Goal: Information Seeking & Learning: Learn about a topic

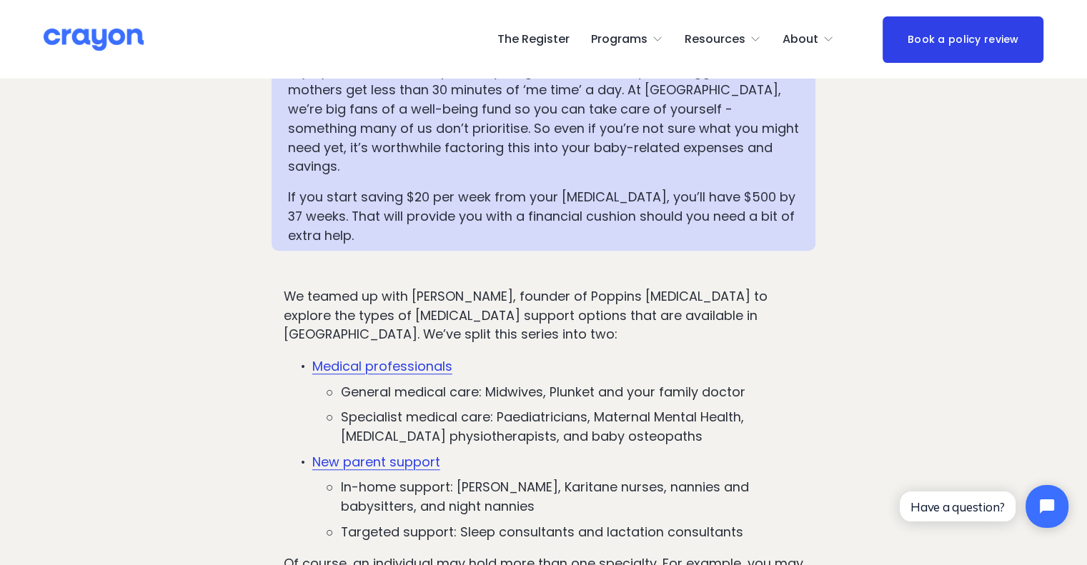
scroll to position [1001, 0]
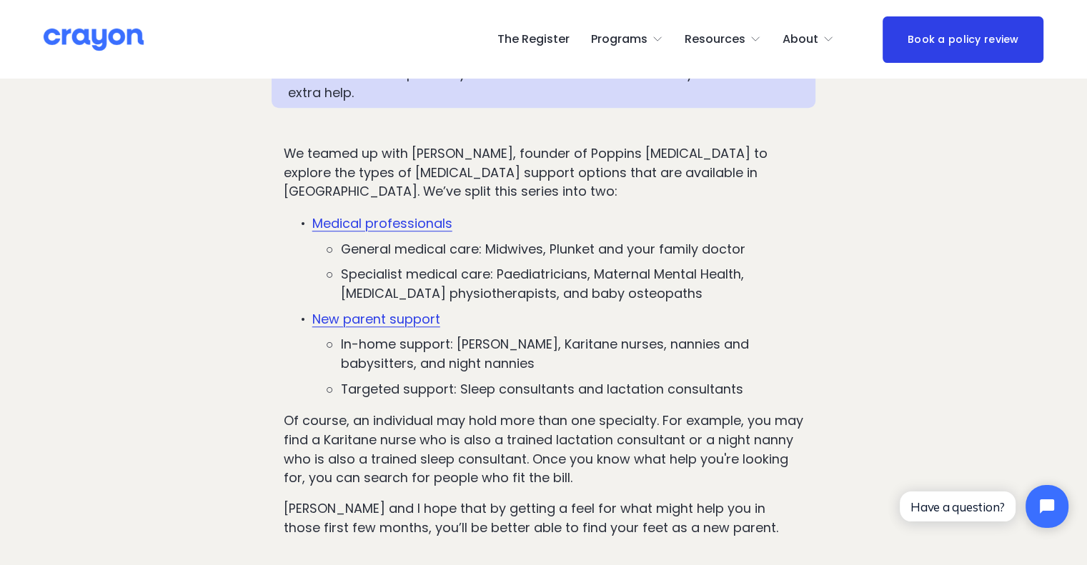
click at [400, 310] on link "New parent support" at bounding box center [376, 319] width 128 height 18
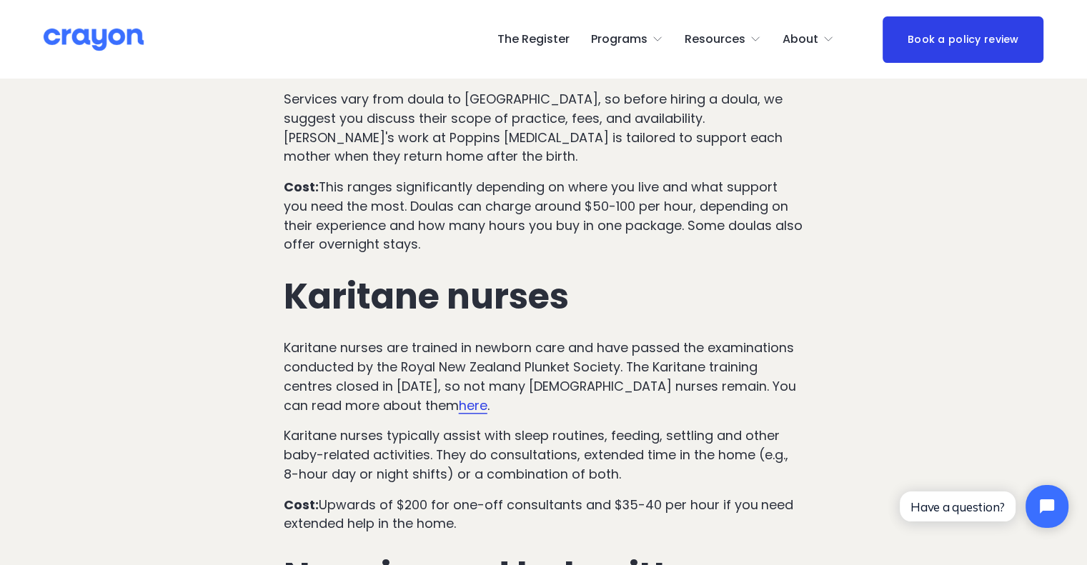
scroll to position [1358, 0]
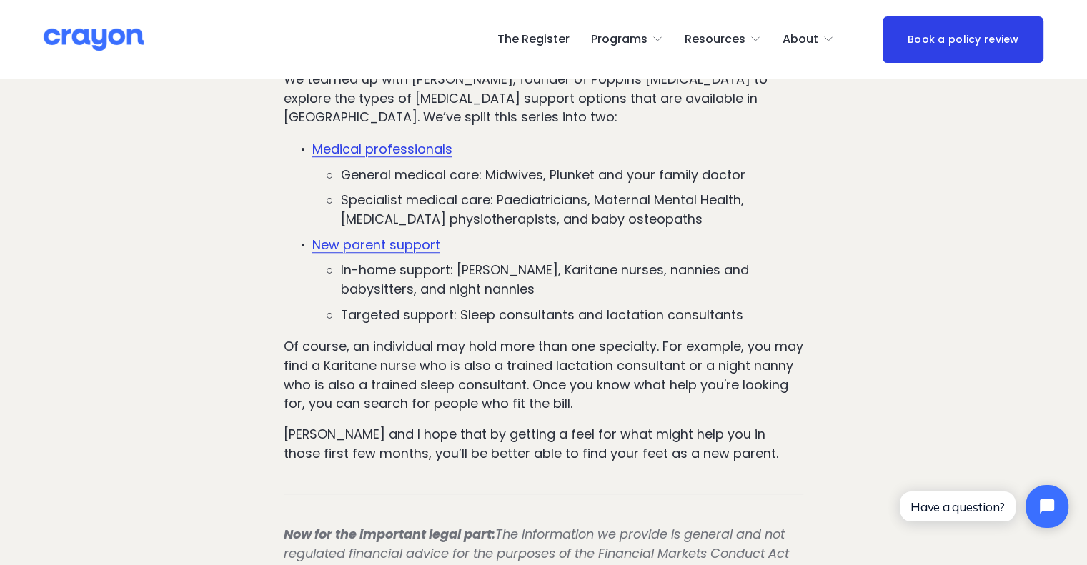
scroll to position [1072, 0]
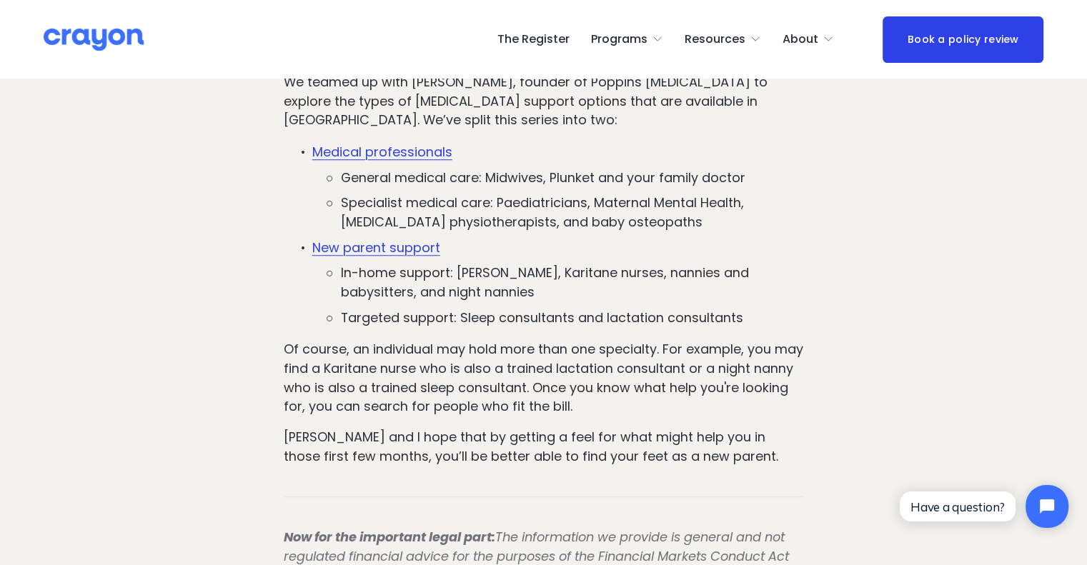
click at [426, 143] on link "Medical professionals" at bounding box center [382, 152] width 140 height 18
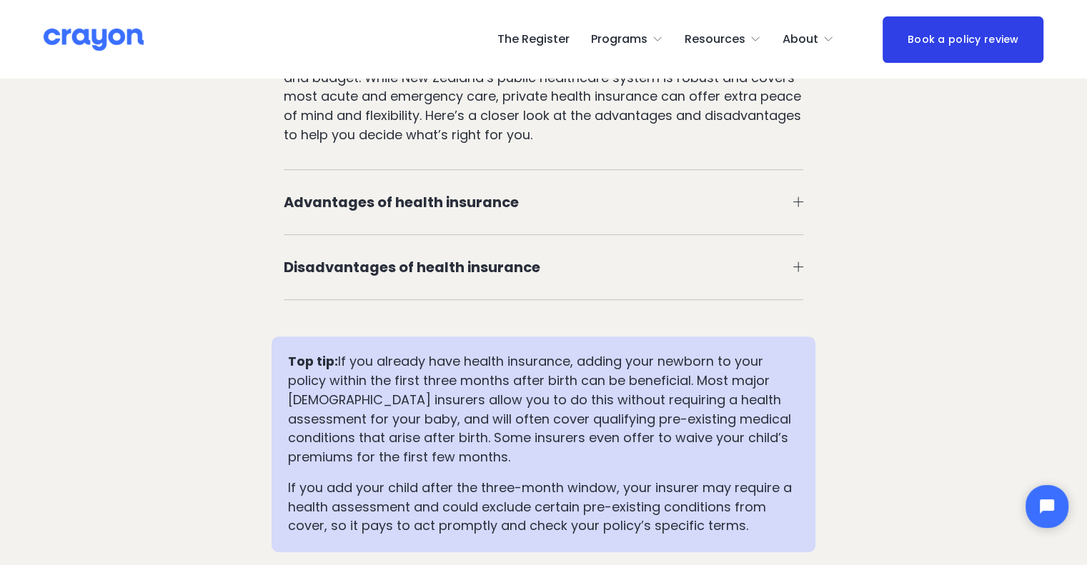
click at [555, 205] on span "Advantages of health insurance" at bounding box center [539, 202] width 510 height 21
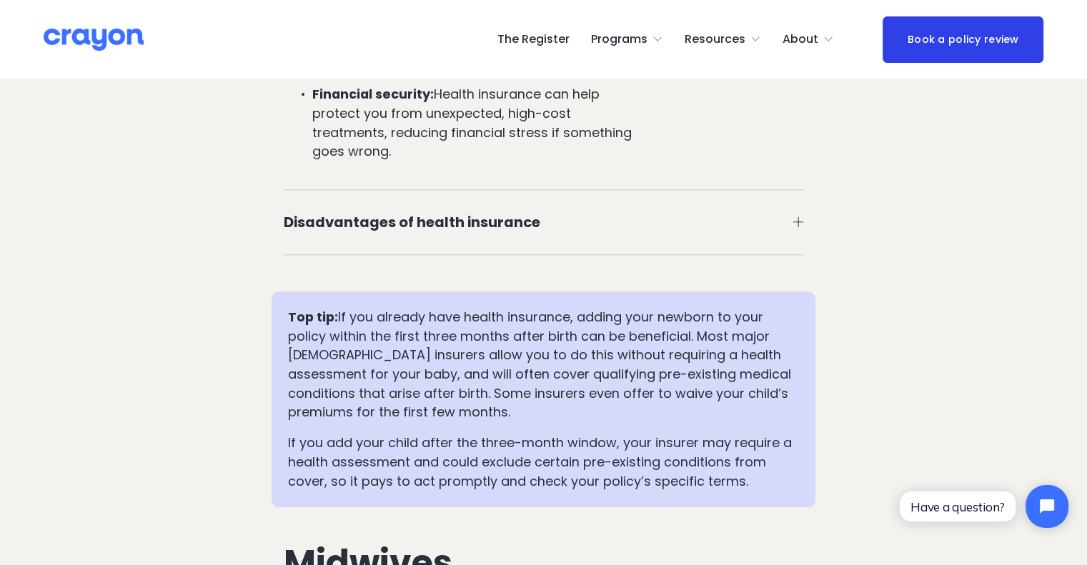
scroll to position [1358, 0]
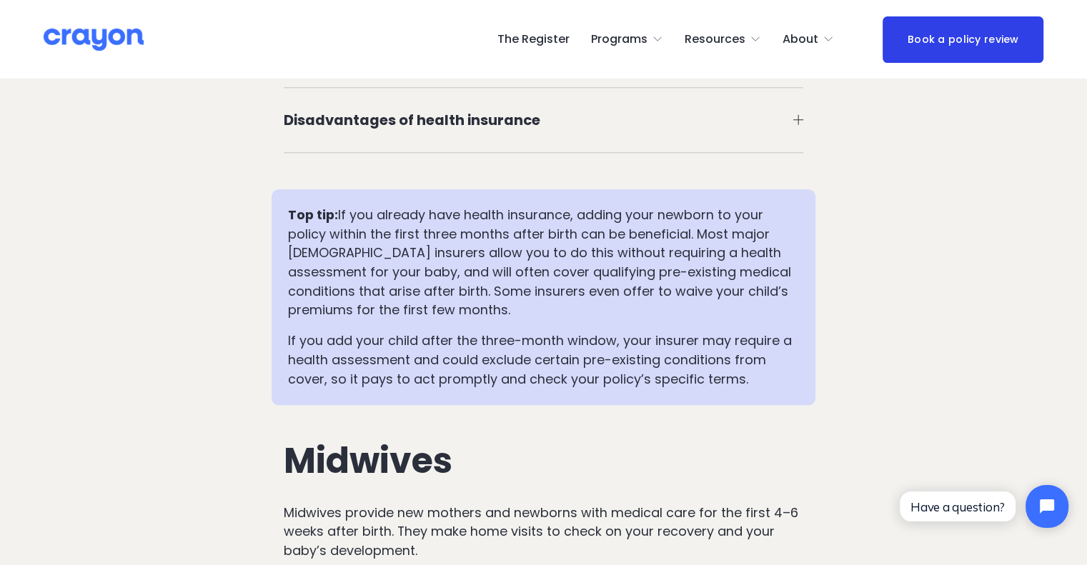
click at [560, 109] on span "Disadvantages of health insurance" at bounding box center [539, 119] width 510 height 21
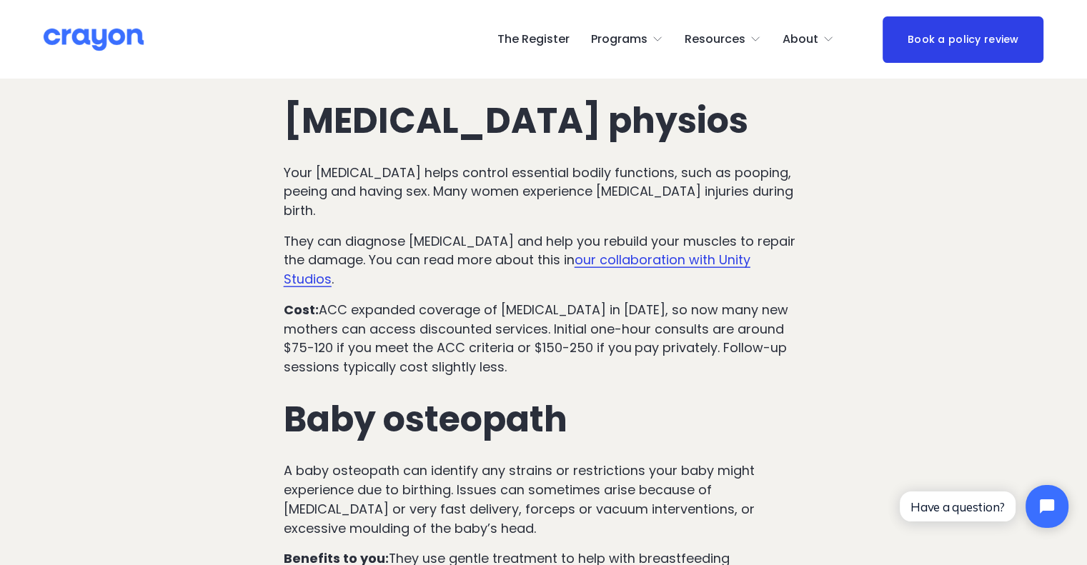
scroll to position [3217, 0]
